Goal: Task Accomplishment & Management: Use online tool/utility

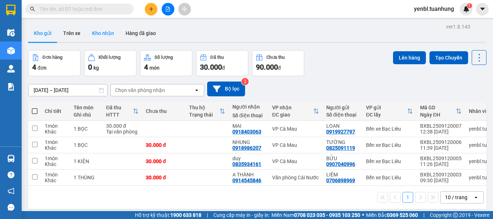
click at [107, 38] on button "Kho nhận" at bounding box center [103, 33] width 34 height 17
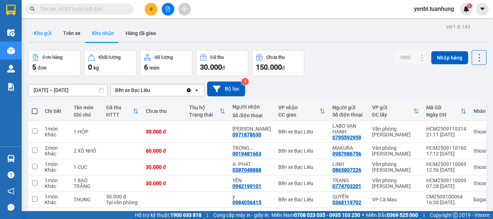
click at [31, 35] on button "Kho gửi" at bounding box center [42, 33] width 29 height 17
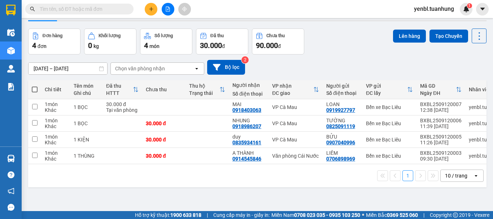
scroll to position [33, 0]
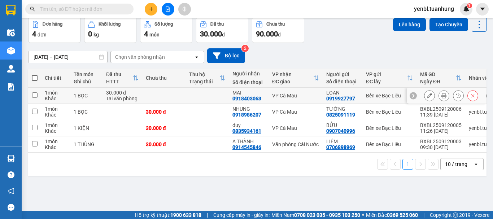
click at [220, 94] on td at bounding box center [206, 96] width 43 height 16
checkbox input "true"
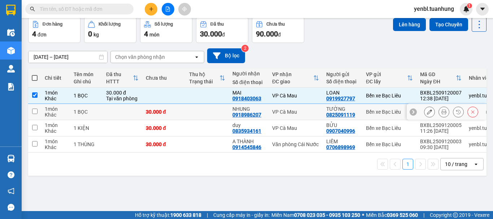
click at [221, 108] on td at bounding box center [206, 112] width 43 height 16
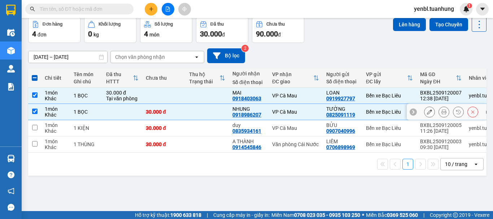
checkbox input "true"
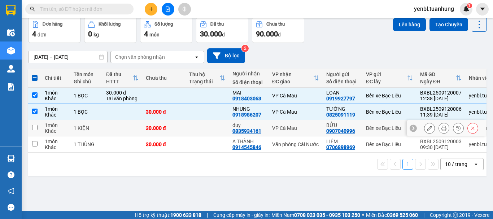
click at [221, 125] on td at bounding box center [206, 128] width 43 height 16
checkbox input "true"
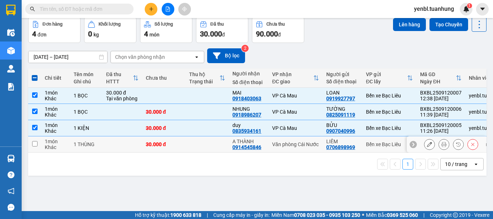
click at [225, 144] on td at bounding box center [206, 144] width 43 height 16
checkbox input "true"
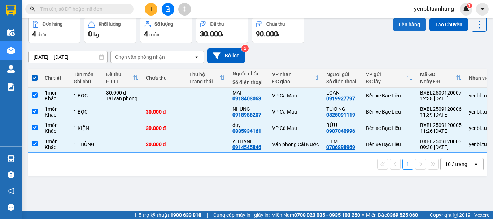
click at [406, 27] on button "Lên hàng" at bounding box center [409, 24] width 33 height 13
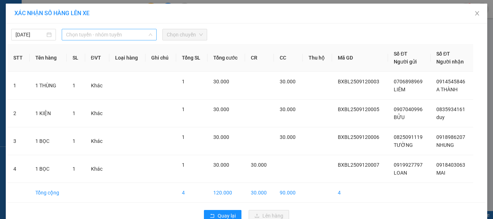
click at [125, 39] on span "Chọn tuyến - nhóm tuyến" at bounding box center [109, 34] width 86 height 11
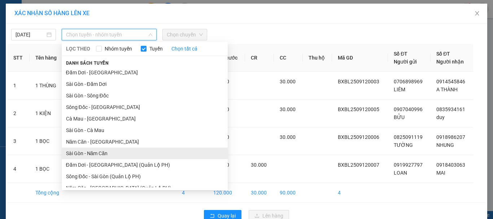
click at [108, 151] on li "Sài Gòn - Năm Căn" at bounding box center [145, 153] width 166 height 12
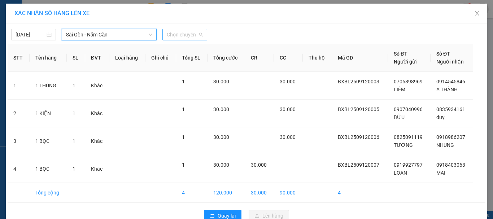
click at [193, 32] on span "Chọn chuyến" at bounding box center [185, 34] width 36 height 11
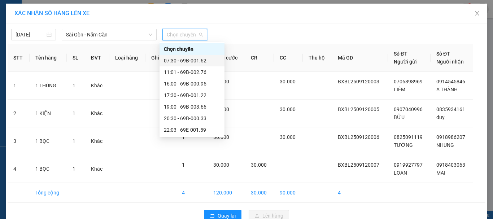
click at [199, 57] on div "07:30 - 69B-001.62" at bounding box center [192, 61] width 56 height 8
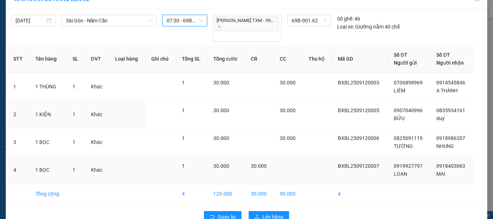
scroll to position [21, 0]
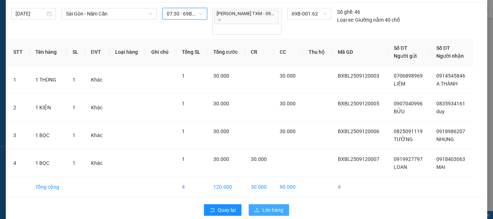
click at [266, 206] on span "Lên hàng" at bounding box center [272, 210] width 21 height 8
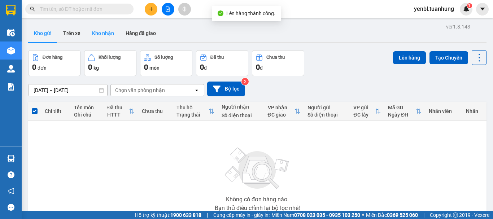
click at [113, 32] on button "Kho nhận" at bounding box center [103, 33] width 34 height 17
